Goal: Transaction & Acquisition: Obtain resource

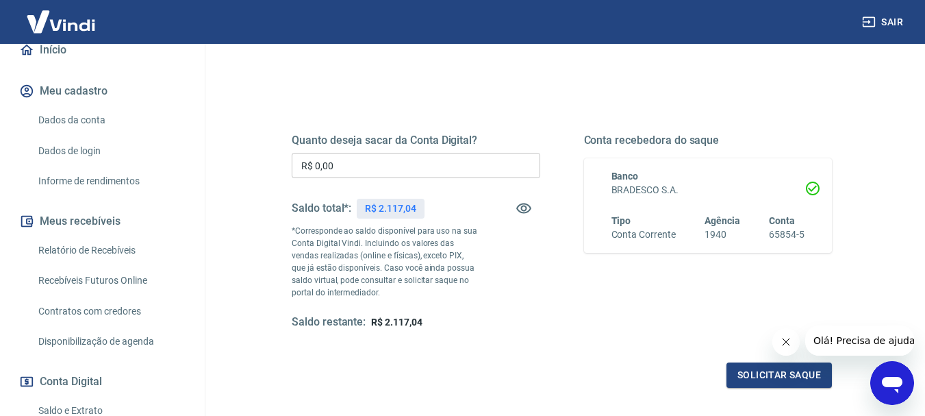
scroll to position [205, 0]
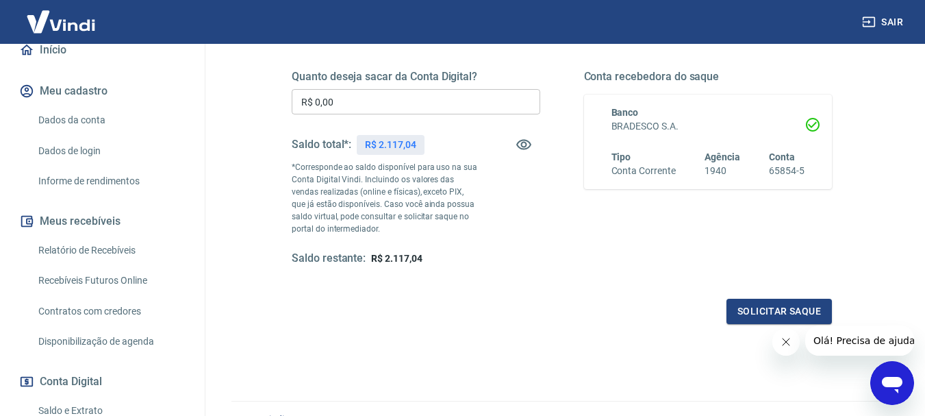
click at [66, 259] on link "Relatório de Recebíveis" at bounding box center [110, 250] width 155 height 28
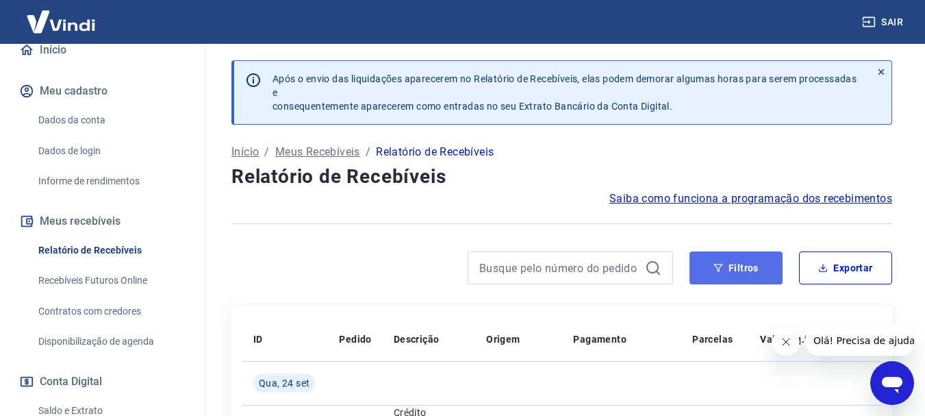
click at [725, 263] on button "Filtros" at bounding box center [736, 267] width 93 height 33
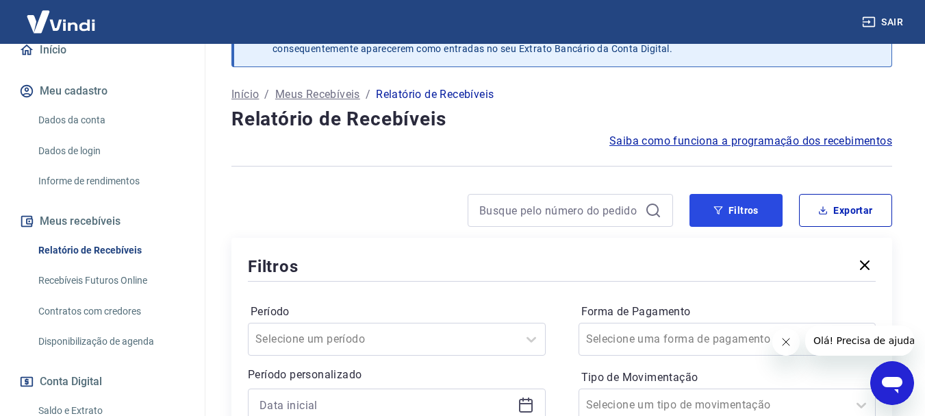
scroll to position [137, 0]
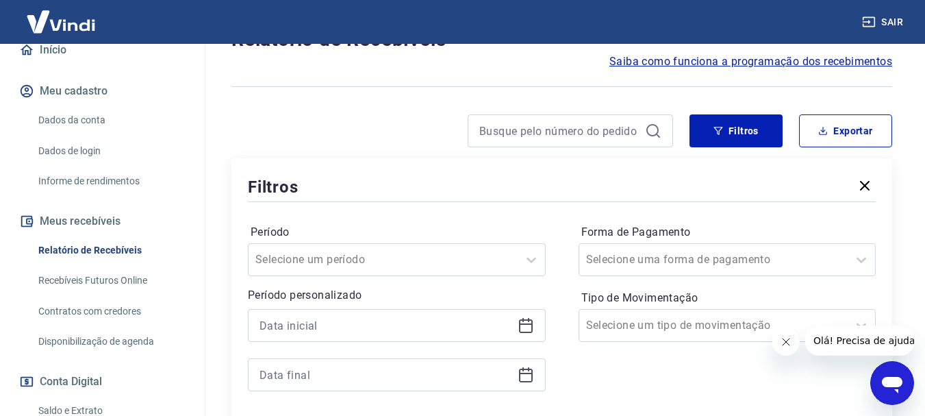
click at [523, 328] on icon at bounding box center [526, 325] width 16 height 16
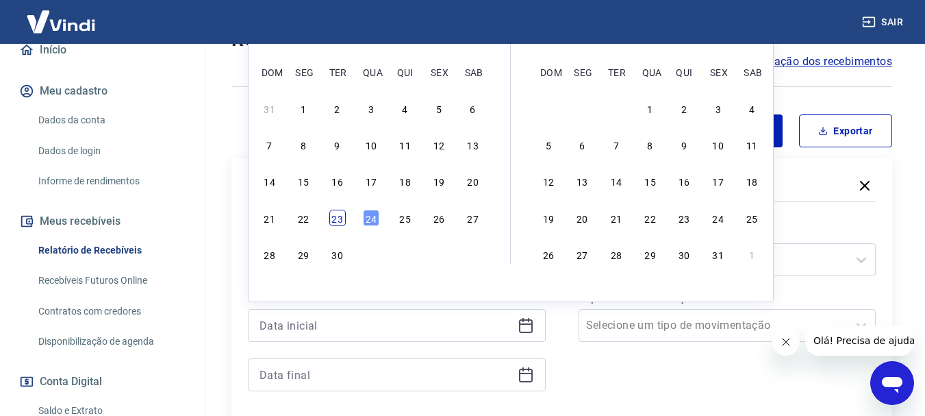
click at [340, 218] on div "23" at bounding box center [337, 218] width 16 height 16
type input "23/09/2025"
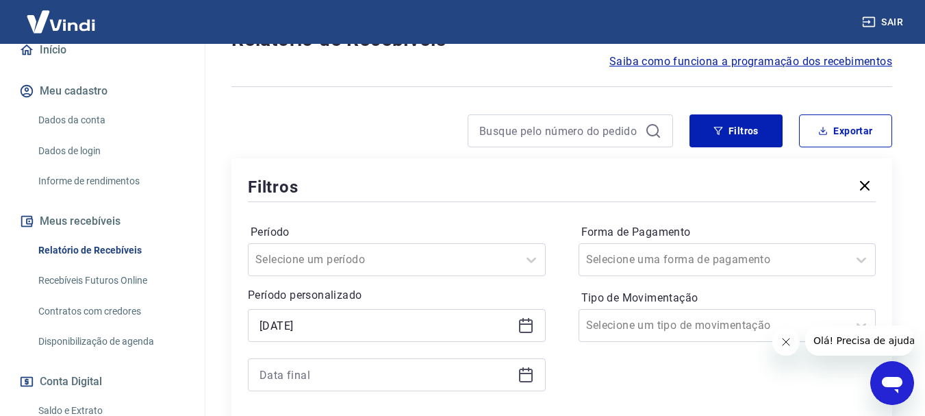
click at [532, 373] on icon at bounding box center [526, 373] width 14 height 1
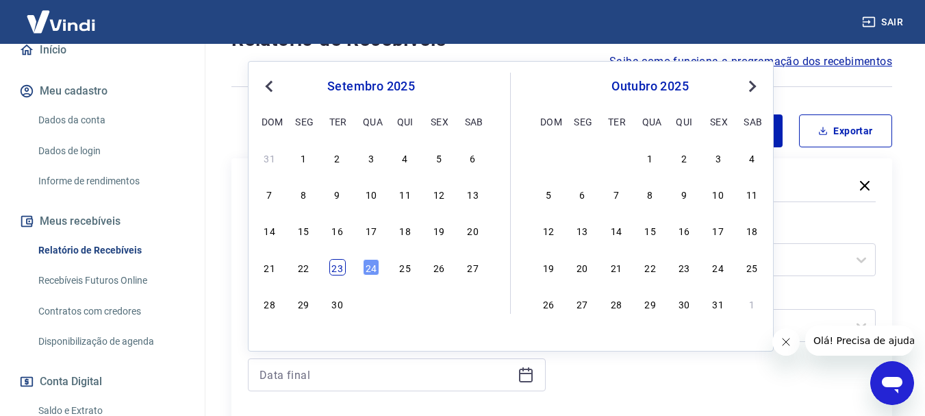
click at [338, 268] on div "23" at bounding box center [337, 267] width 16 height 16
type input "23/09/2025"
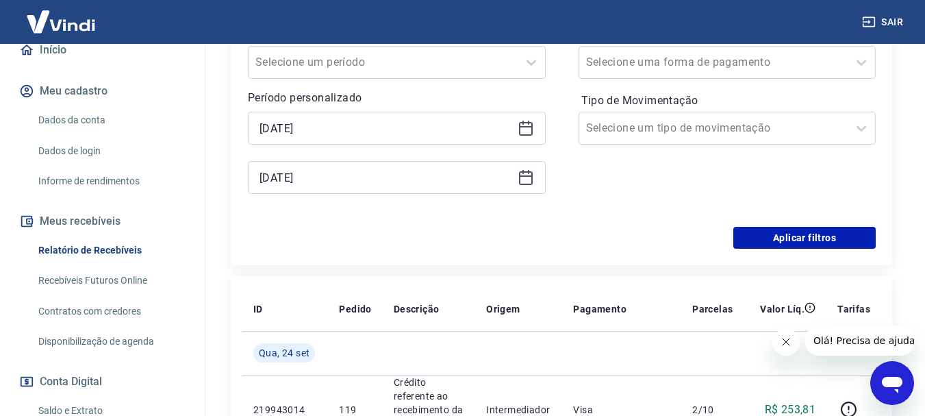
scroll to position [342, 0]
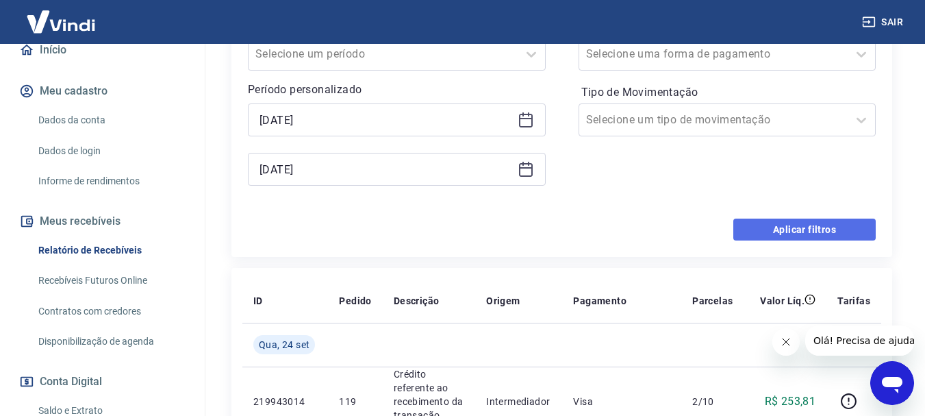
click at [799, 230] on button "Aplicar filtros" at bounding box center [805, 229] width 142 height 22
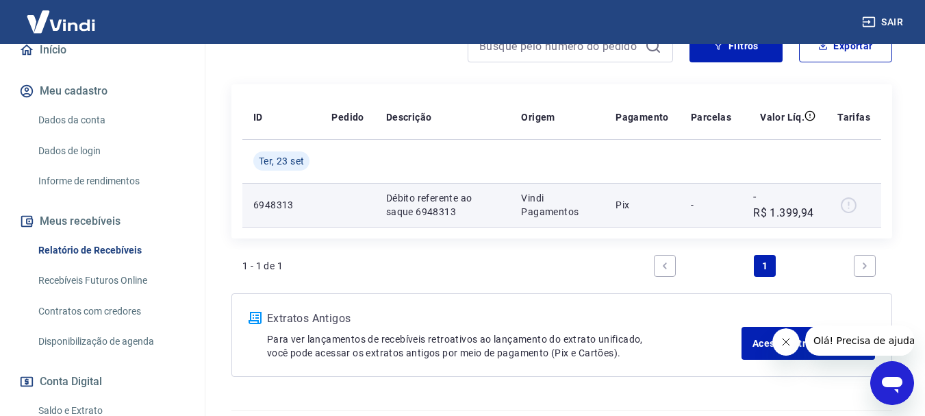
scroll to position [190, 0]
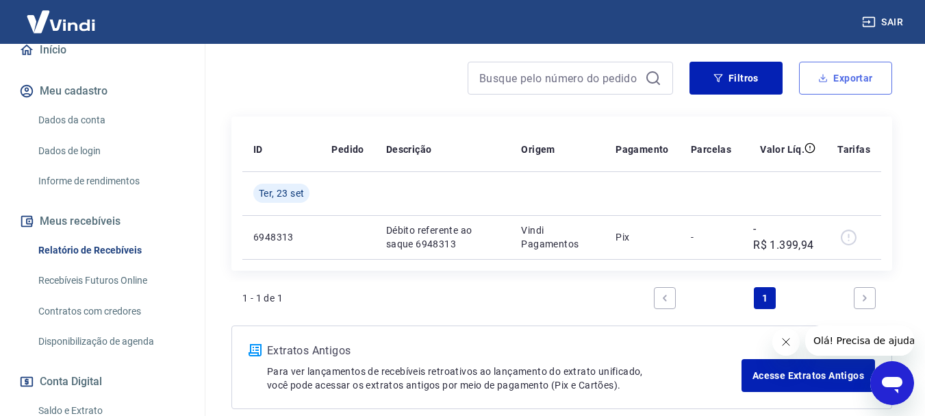
click at [834, 78] on button "Exportar" at bounding box center [845, 78] width 93 height 33
type input "23/09/2025"
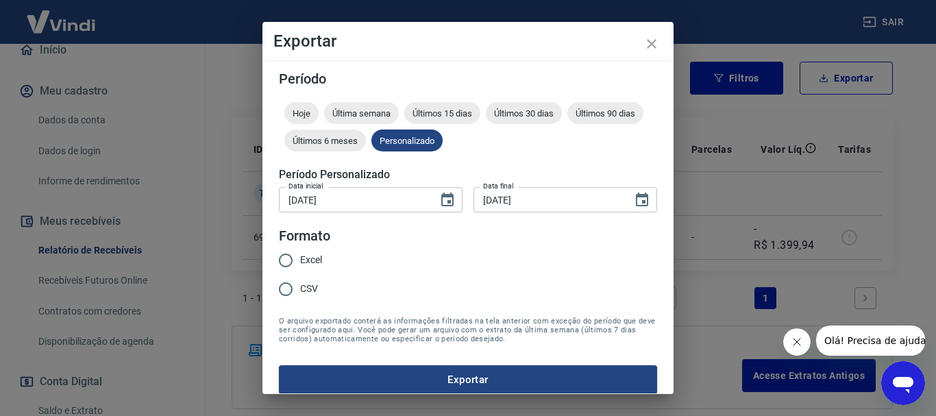
click at [308, 254] on span "Excel" at bounding box center [311, 260] width 22 height 14
click at [300, 254] on input "Excel" at bounding box center [285, 260] width 29 height 29
radio input "true"
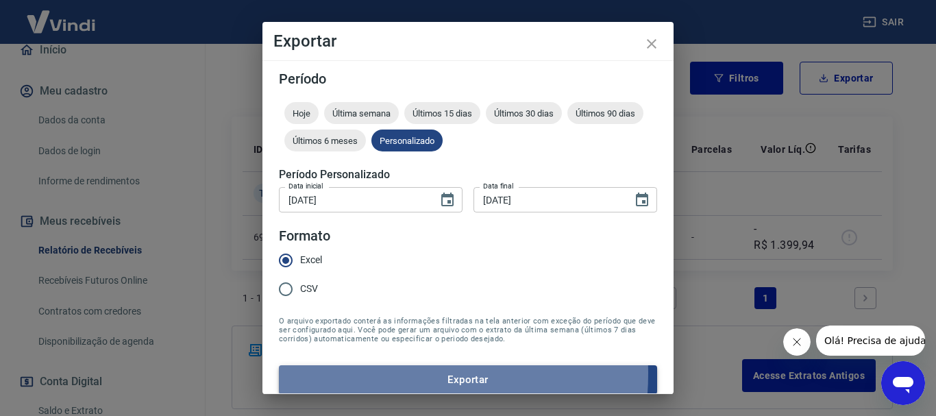
click at [375, 373] on button "Exportar" at bounding box center [468, 379] width 378 height 29
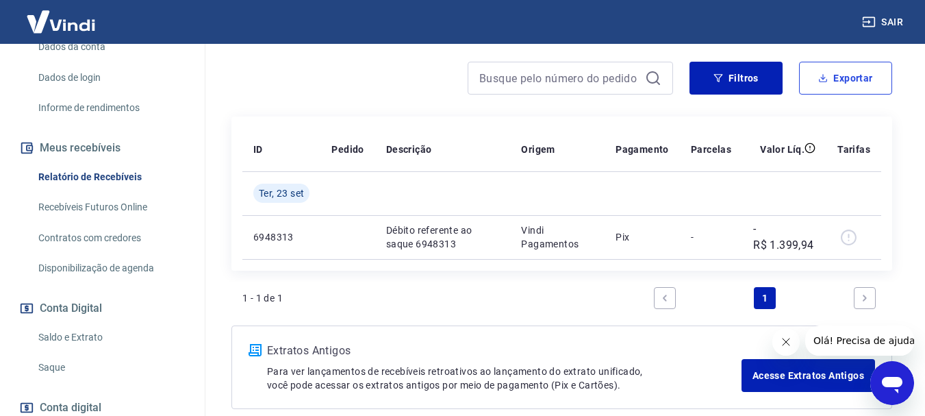
scroll to position [274, 0]
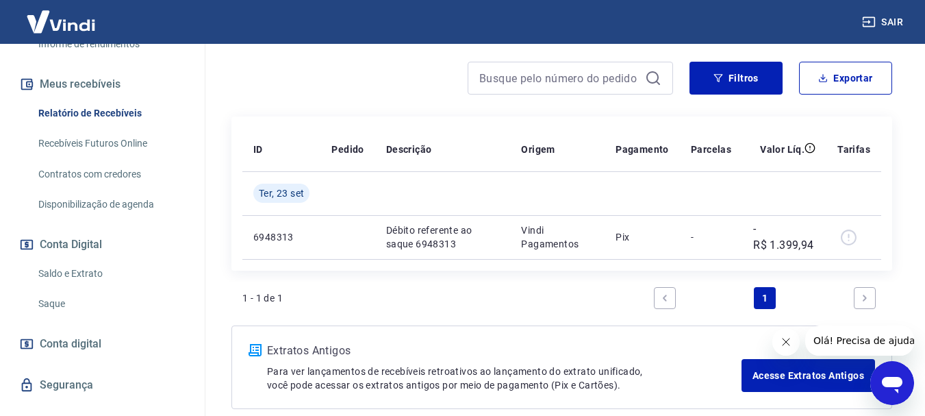
click at [62, 283] on link "Saldo e Extrato" at bounding box center [110, 274] width 155 height 28
